Goal: Transaction & Acquisition: Purchase product/service

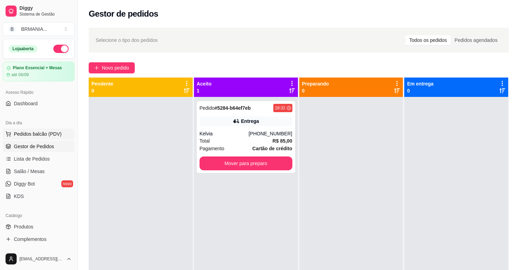
click at [54, 134] on span "Pedidos balcão (PDV)" at bounding box center [38, 134] width 48 height 7
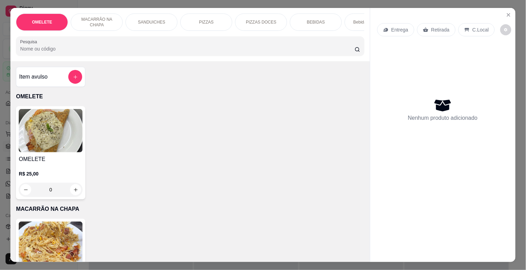
click at [163, 19] on div "SANDUICHES" at bounding box center [151, 22] width 52 height 17
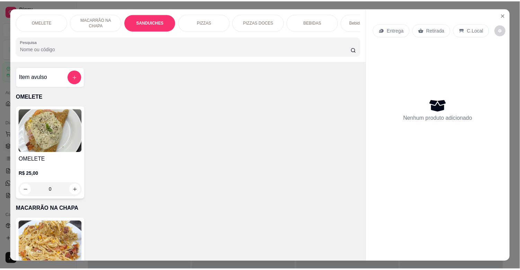
scroll to position [17, 0]
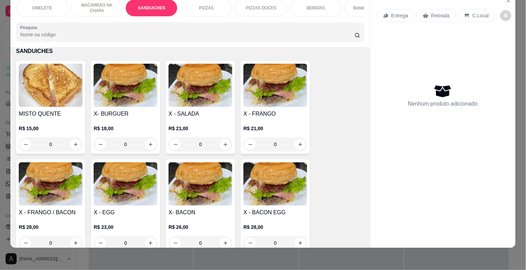
click at [99, 214] on h4 "X - EGG" at bounding box center [126, 213] width 64 height 8
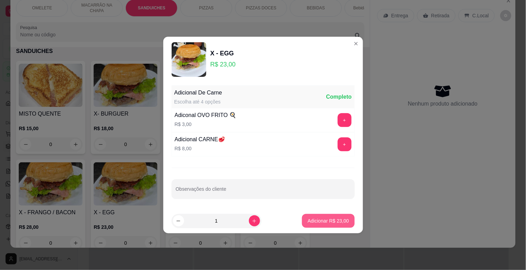
click at [339, 219] on p "Adicionar R$ 23,00" at bounding box center [328, 221] width 41 height 7
type input "1"
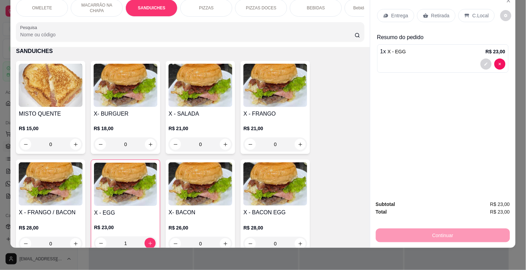
click at [395, 12] on p "Entrega" at bounding box center [399, 15] width 17 height 7
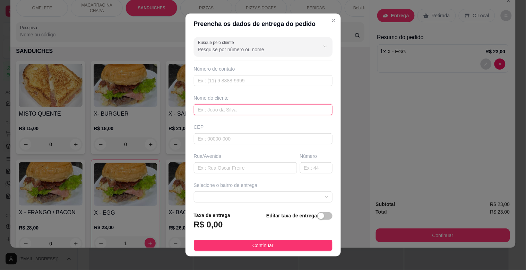
click at [221, 109] on input "text" at bounding box center [263, 109] width 139 height 11
type input "ROFRIGO"
click at [231, 166] on input "text" at bounding box center [245, 168] width 103 height 11
type input "DELEGACIA"
click at [203, 109] on input "ROFRIGO" at bounding box center [263, 109] width 139 height 11
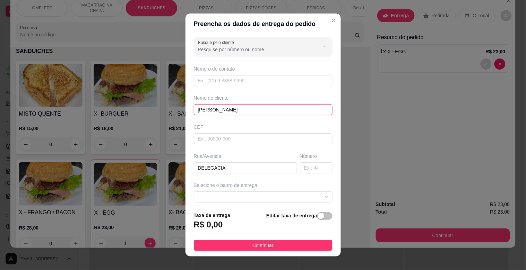
type input "[PERSON_NAME]"
click at [318, 214] on span "button" at bounding box center [324, 217] width 15 height 8
click at [317, 215] on div "Editar taxa de entrega" at bounding box center [301, 222] width 64 height 24
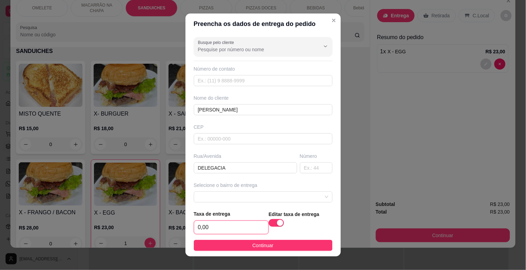
click at [233, 225] on input "0,00" at bounding box center [231, 227] width 74 height 13
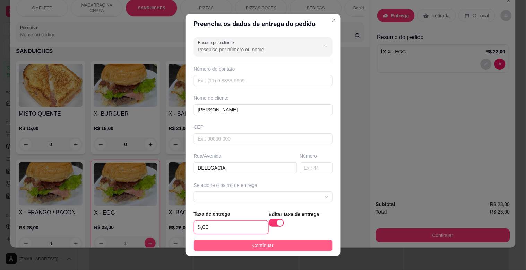
type input "5,00"
click at [286, 242] on button "Continuar" at bounding box center [263, 245] width 139 height 11
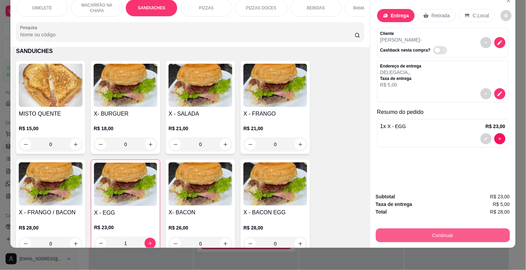
click at [435, 229] on button "Continuar" at bounding box center [443, 236] width 134 height 14
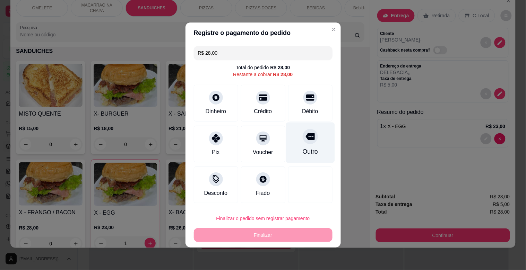
click at [311, 145] on div "Outro" at bounding box center [310, 143] width 49 height 41
type input "R$ 0,00"
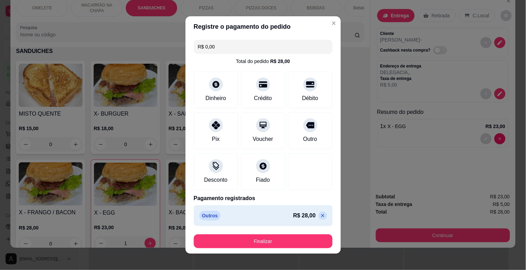
click at [288, 234] on footer "Finalizar" at bounding box center [262, 241] width 155 height 25
click at [291, 233] on footer "Finalizar" at bounding box center [262, 241] width 155 height 25
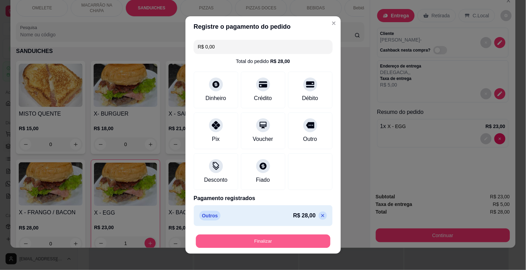
click at [296, 237] on button "Finalizar" at bounding box center [263, 242] width 135 height 14
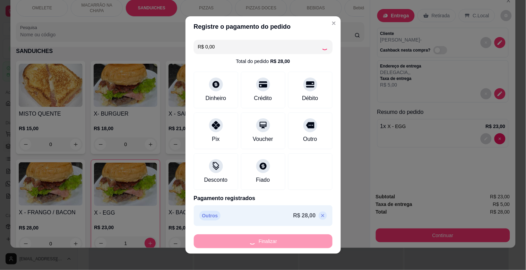
type input "0"
type input "-R$ 28,00"
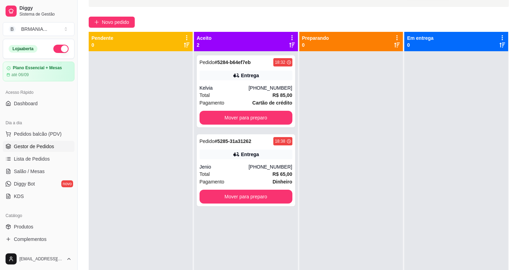
scroll to position [106, 0]
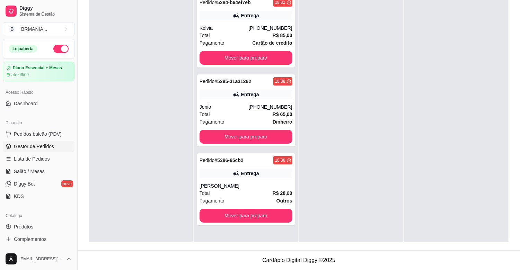
click at [259, 169] on div "Entrega" at bounding box center [246, 174] width 93 height 10
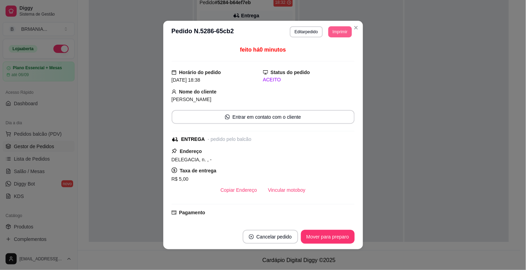
click at [336, 31] on button "Imprimir" at bounding box center [339, 31] width 23 height 11
click at [334, 57] on button "IMPRESSORA" at bounding box center [325, 56] width 50 height 11
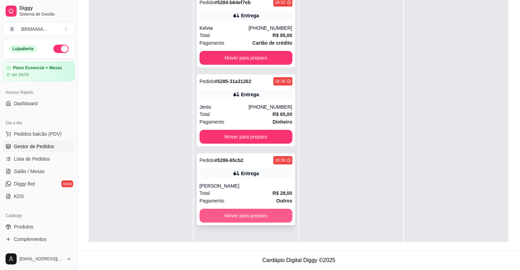
click at [267, 215] on button "Mover para preparo" at bounding box center [246, 216] width 93 height 14
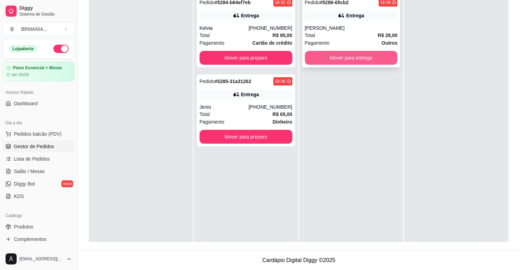
click at [352, 55] on button "Mover para entrega" at bounding box center [351, 58] width 93 height 14
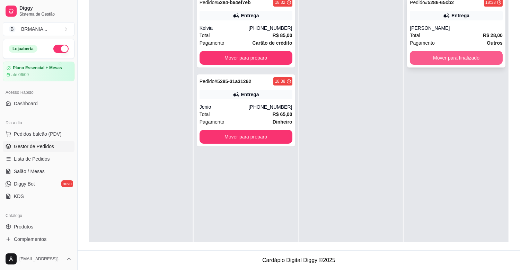
click at [453, 60] on button "Mover para finalizado" at bounding box center [456, 58] width 93 height 14
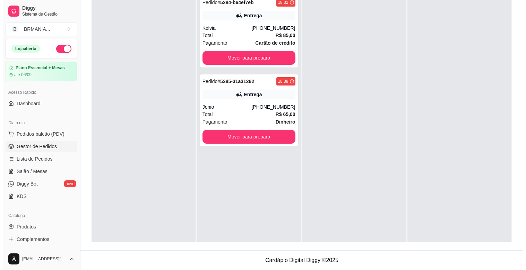
scroll to position [0, 0]
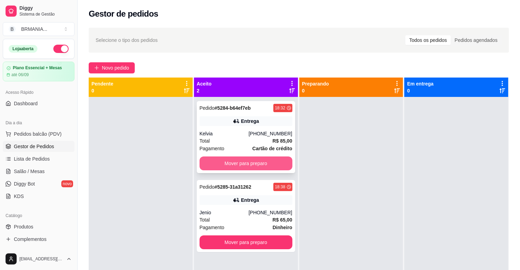
click at [247, 164] on button "Mover para preparo" at bounding box center [246, 164] width 93 height 14
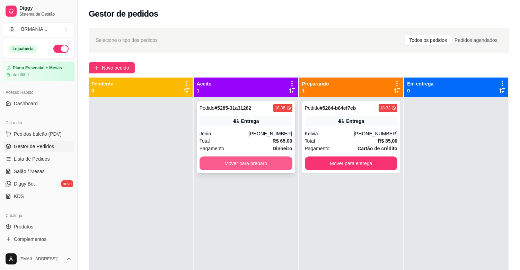
click at [248, 163] on button "Mover para preparo" at bounding box center [246, 164] width 93 height 14
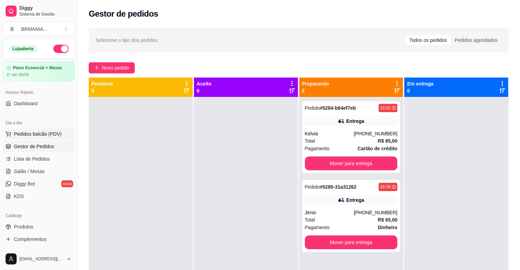
click at [43, 134] on span "Pedidos balcão (PDV)" at bounding box center [38, 134] width 48 height 7
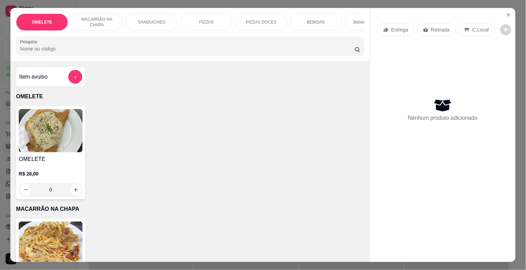
click at [209, 19] on p "PIZZAS" at bounding box center [206, 22] width 15 height 6
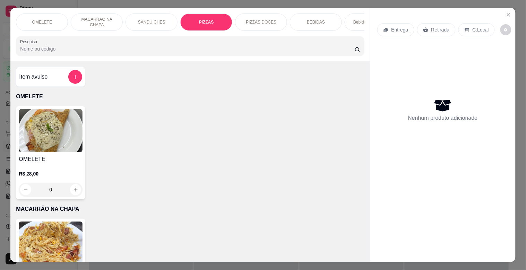
scroll to position [17, 0]
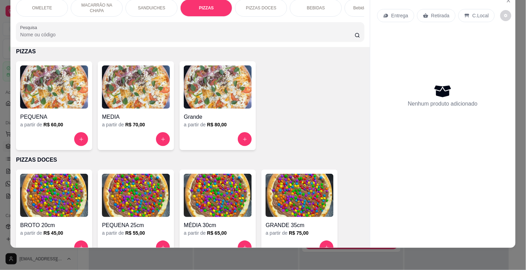
click at [311, 5] on p "BEBIDAS" at bounding box center [316, 8] width 18 height 6
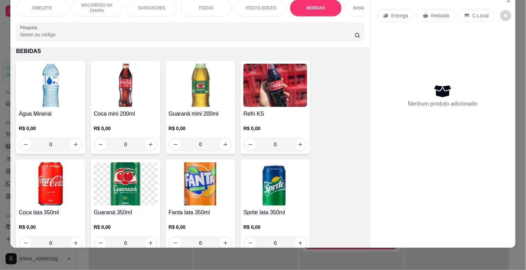
click at [50, 96] on img at bounding box center [51, 85] width 64 height 43
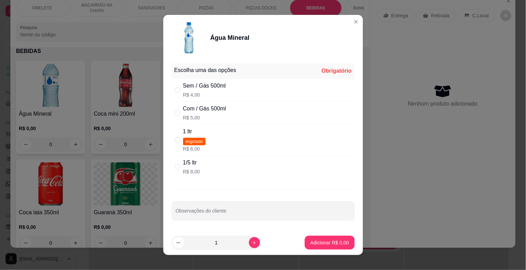
click at [190, 170] on p "R$ 8,00" at bounding box center [191, 171] width 17 height 7
radio input "true"
click at [334, 245] on p "Adicionar R$ 8,00" at bounding box center [329, 243] width 38 height 7
type input "1"
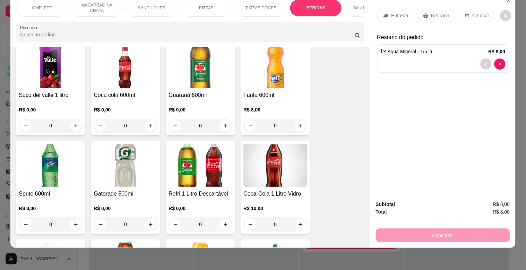
scroll to position [1117, 0]
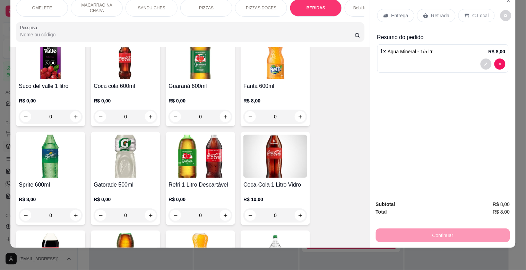
click at [130, 169] on img at bounding box center [126, 156] width 64 height 43
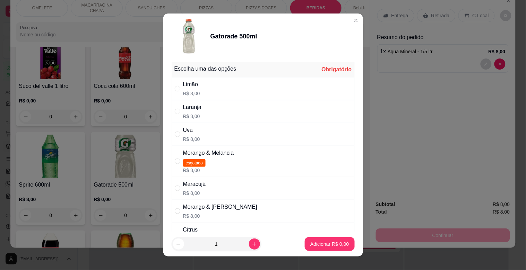
click at [223, 212] on div "Morango & [PERSON_NAME] R$ 8,00" at bounding box center [220, 211] width 74 height 17
radio input "true"
click at [331, 243] on p "Adicionar R$ 8,00" at bounding box center [329, 244] width 37 height 7
type input "1"
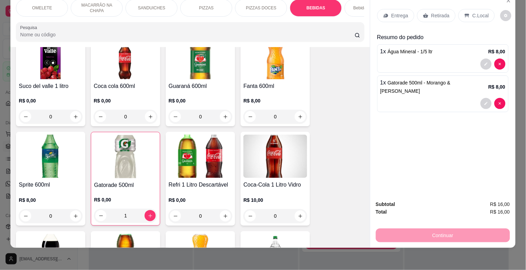
scroll to position [0, 305]
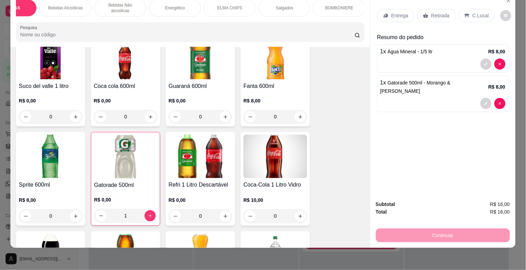
click at [237, 6] on div "ELMA CHIPS" at bounding box center [230, 7] width 52 height 17
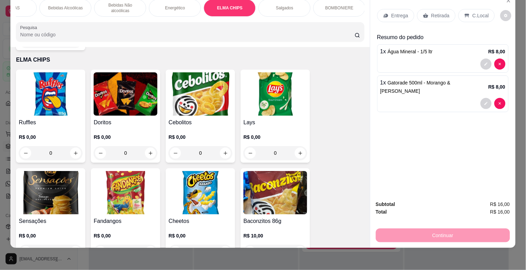
click at [113, 99] on img at bounding box center [126, 93] width 64 height 43
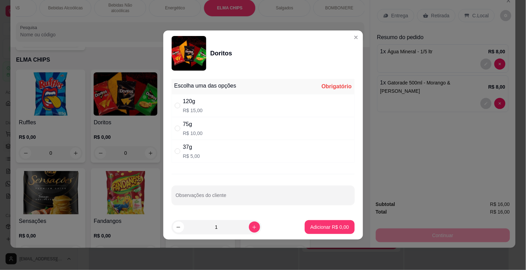
click at [197, 128] on div "75g" at bounding box center [193, 124] width 20 height 8
radio input "true"
click at [334, 231] on button "Adicionar R$ 10,00" at bounding box center [328, 227] width 52 height 14
type input "1"
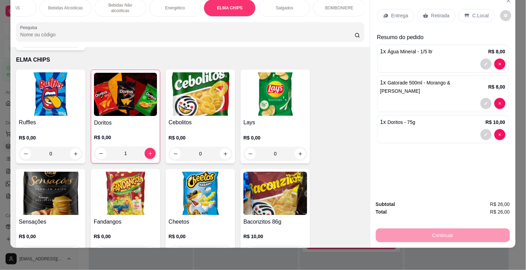
click at [473, 12] on p "C.Local" at bounding box center [481, 15] width 16 height 7
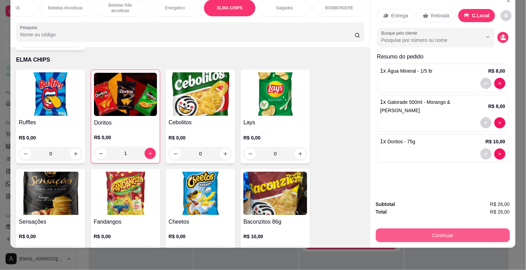
click at [474, 229] on button "Continuar" at bounding box center [443, 236] width 134 height 14
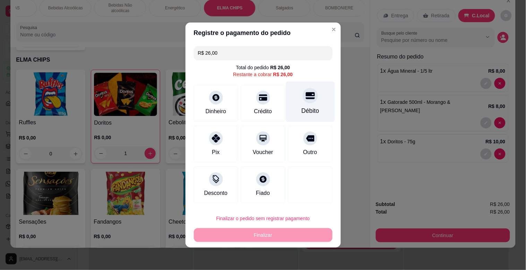
click at [307, 97] on icon at bounding box center [309, 96] width 9 height 7
type input "R$ 0,00"
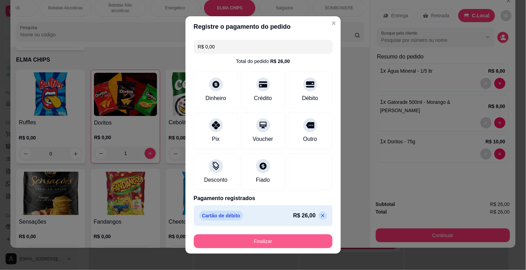
click at [308, 239] on button "Finalizar" at bounding box center [263, 242] width 139 height 14
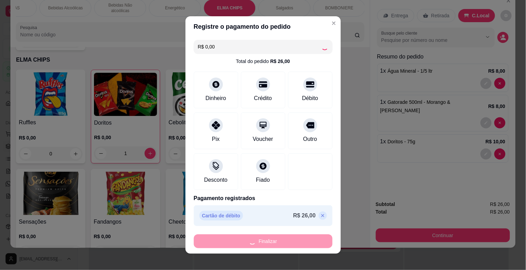
type input "0"
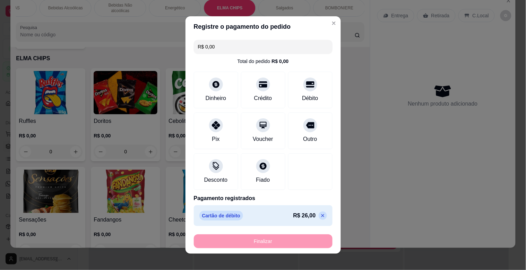
type input "-R$ 26,00"
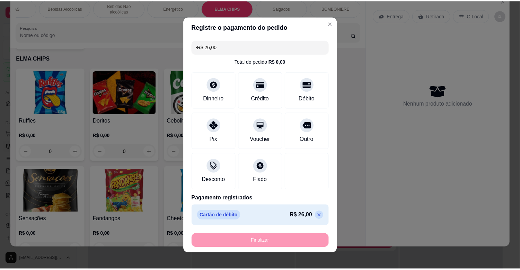
scroll to position [1852, 0]
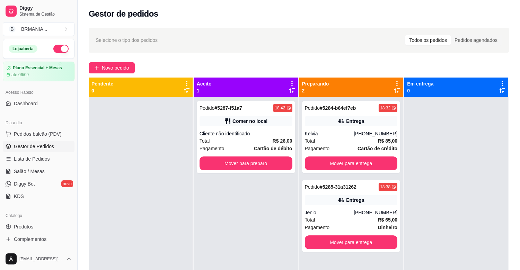
drag, startPoint x: 54, startPoint y: 139, endPoint x: 50, endPoint y: 140, distance: 4.7
click at [54, 139] on button "Pedidos balcão (PDV)" at bounding box center [39, 134] width 72 height 11
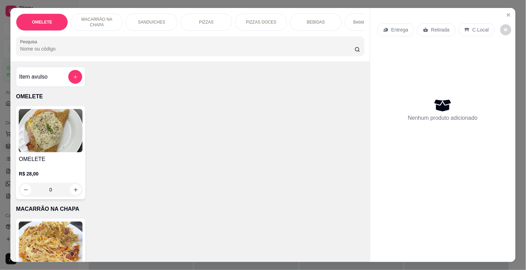
click at [92, 46] on div at bounding box center [190, 46] width 340 height 14
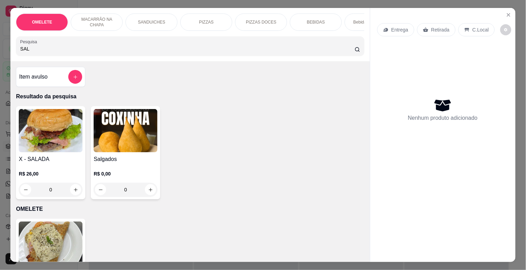
type input "SAL"
click at [111, 148] on img at bounding box center [126, 130] width 64 height 43
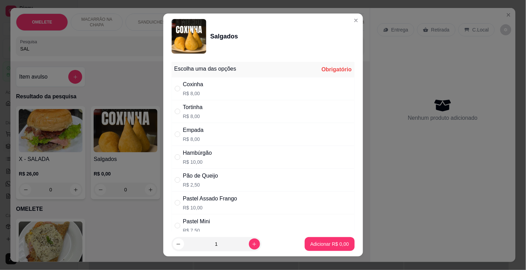
drag, startPoint x: 195, startPoint y: 116, endPoint x: 234, endPoint y: 141, distance: 46.3
click at [195, 116] on p "R$ 8,00" at bounding box center [193, 116] width 20 height 7
radio input "true"
click at [329, 246] on p "Adicionar R$ 8,00" at bounding box center [329, 244] width 38 height 7
type input "1"
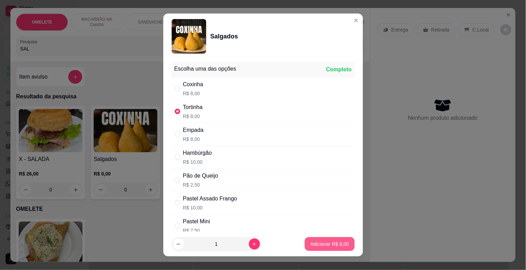
type input "1"
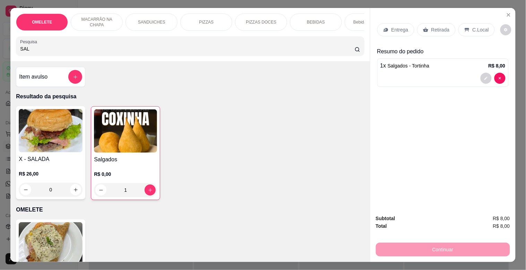
drag, startPoint x: 23, startPoint y: 57, endPoint x: 0, endPoint y: 57, distance: 23.2
click at [0, 57] on div "OMELETE MACARRÃO NA CHAPA SANDUICHES PIZZAS PIZZAS DOCES BEBIDAS Bebidas Alcoól…" at bounding box center [263, 135] width 526 height 270
type input "="
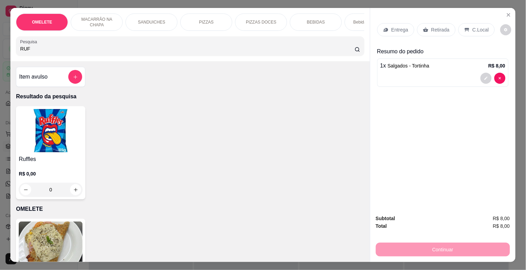
type input "RUF"
click at [62, 149] on img at bounding box center [51, 130] width 64 height 43
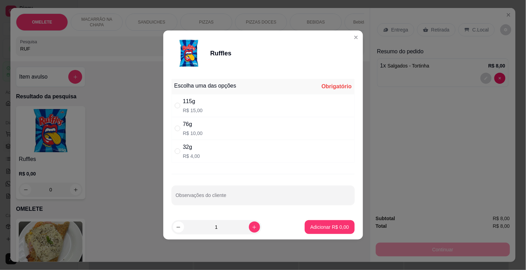
click at [195, 108] on p "R$ 15,00" at bounding box center [193, 110] width 20 height 7
radio input "true"
click at [311, 224] on p "Adicionar R$ 15,00" at bounding box center [328, 227] width 41 height 7
type input "1"
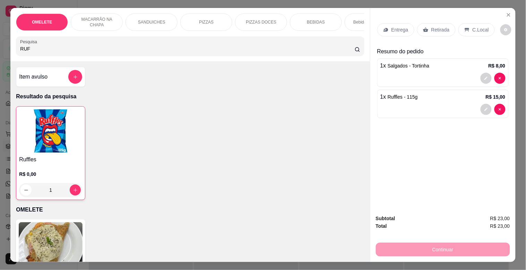
click at [441, 26] on p "Retirada" at bounding box center [440, 29] width 18 height 7
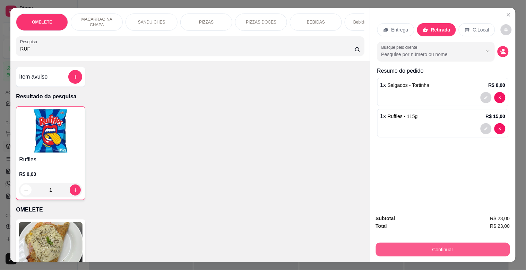
click at [456, 244] on button "Continuar" at bounding box center [443, 250] width 134 height 14
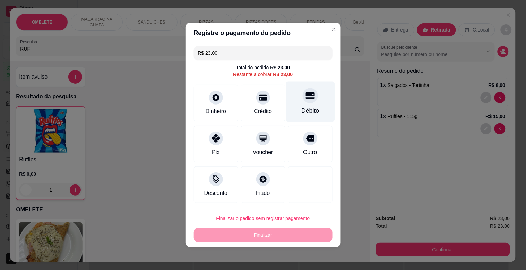
click at [313, 106] on div "Débito" at bounding box center [310, 102] width 49 height 41
type input "R$ 0,00"
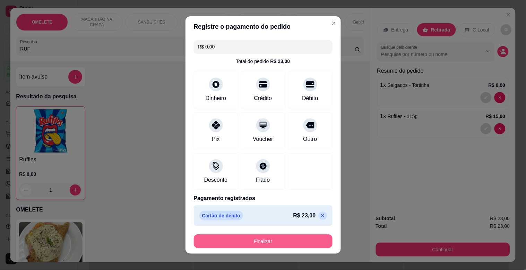
click at [283, 241] on button "Finalizar" at bounding box center [263, 242] width 139 height 14
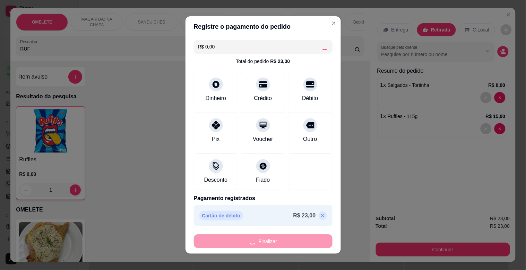
type input "0"
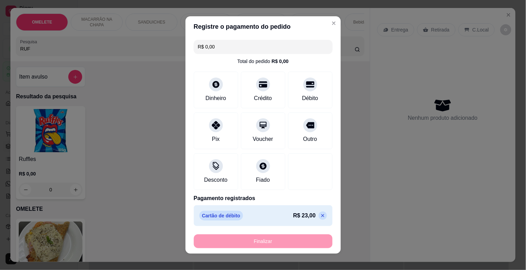
type input "-R$ 23,00"
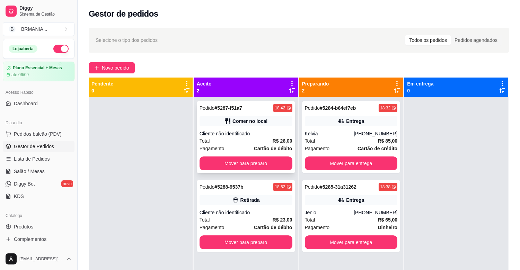
click at [258, 120] on div "Comer no local" at bounding box center [250, 121] width 35 height 7
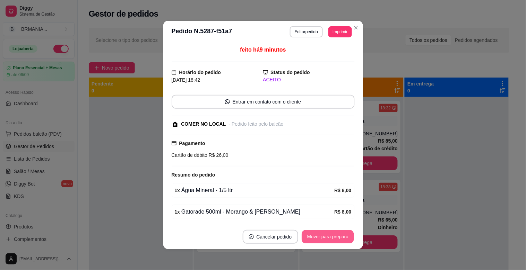
click at [323, 241] on button "Mover para preparo" at bounding box center [328, 238] width 52 height 14
click at [337, 237] on button "Mover para retirada disponível" at bounding box center [316, 238] width 74 height 14
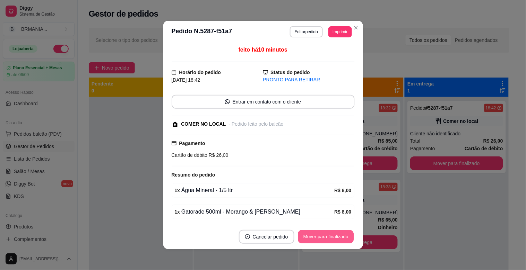
click at [325, 238] on button "Mover para finalizado" at bounding box center [326, 238] width 56 height 14
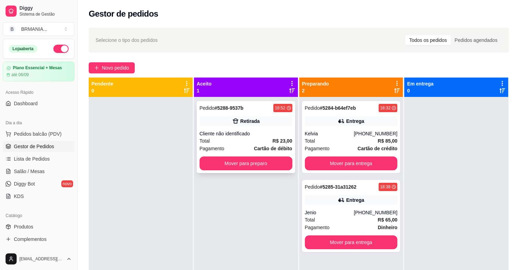
click at [252, 139] on div "Total R$ 23,00" at bounding box center [246, 141] width 93 height 8
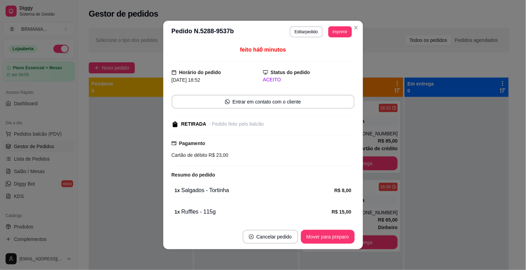
click at [321, 236] on button "Mover para preparo" at bounding box center [328, 237] width 54 height 14
click at [321, 236] on div "Mover para preparo" at bounding box center [322, 237] width 63 height 14
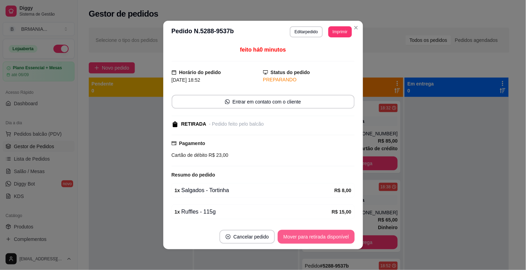
click at [323, 236] on button "Mover para retirada disponível" at bounding box center [316, 237] width 77 height 14
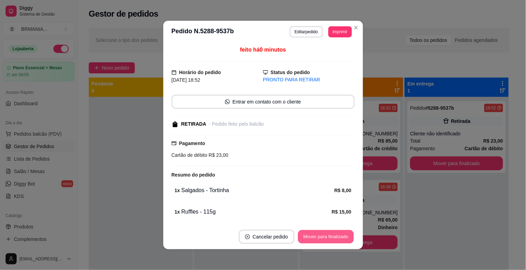
click at [323, 236] on button "Mover para finalizado" at bounding box center [326, 238] width 56 height 14
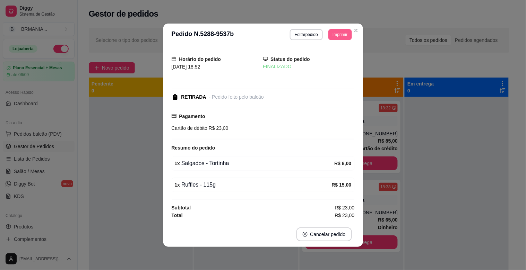
click at [351, 30] on section "**********" at bounding box center [263, 136] width 200 height 224
click at [351, 30] on button "Close" at bounding box center [355, 30] width 11 height 11
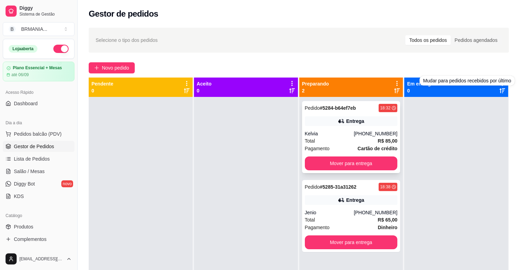
click at [328, 143] on div "Total R$ 85,00" at bounding box center [351, 141] width 93 height 8
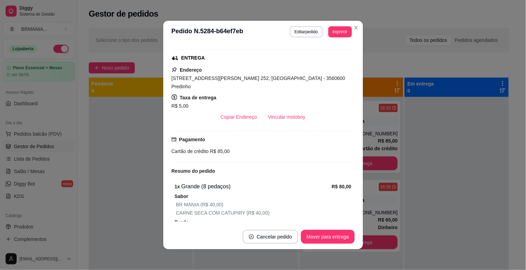
scroll to position [105, 0]
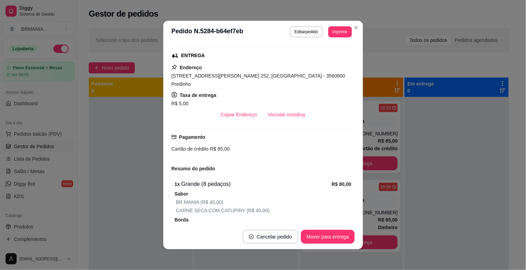
drag, startPoint x: 359, startPoint y: 165, endPoint x: 364, endPoint y: 180, distance: 16.4
click at [359, 198] on div "feito há 20 minutos Horário do pedido [DATE] 18:32 Status do pedido PREPARANDO …" at bounding box center [263, 134] width 200 height 182
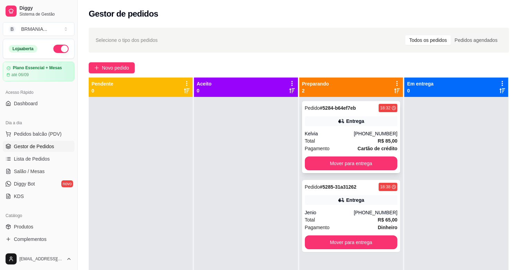
click at [337, 136] on div "Kelvia" at bounding box center [329, 133] width 49 height 7
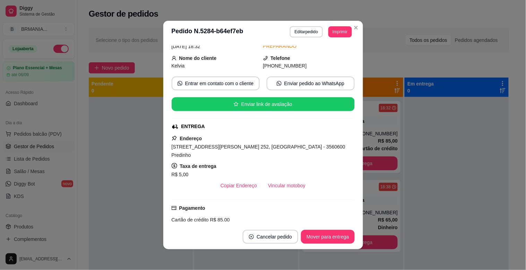
scroll to position [0, 0]
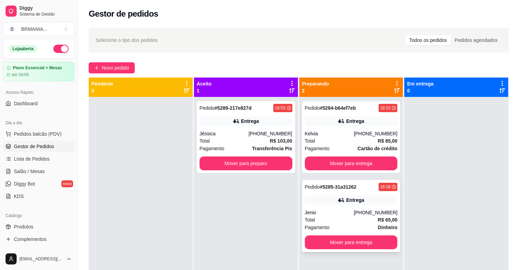
click at [345, 209] on div "Jenio" at bounding box center [329, 212] width 49 height 7
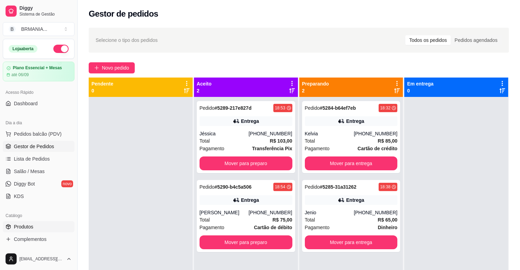
click at [42, 227] on link "Produtos" at bounding box center [39, 227] width 72 height 11
